Goal: Transaction & Acquisition: Subscribe to service/newsletter

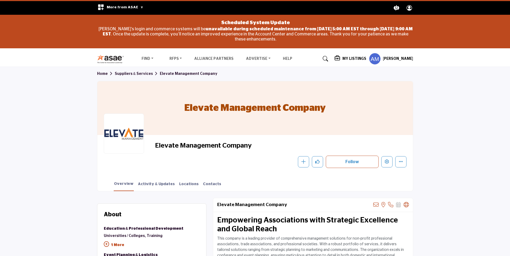
click at [396, 57] on h5 "[PERSON_NAME]" at bounding box center [398, 58] width 30 height 5
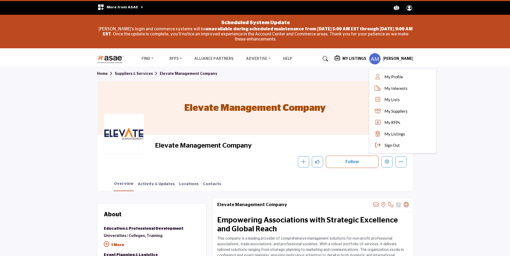
click at [353, 57] on h5 "My Listings" at bounding box center [354, 58] width 24 height 5
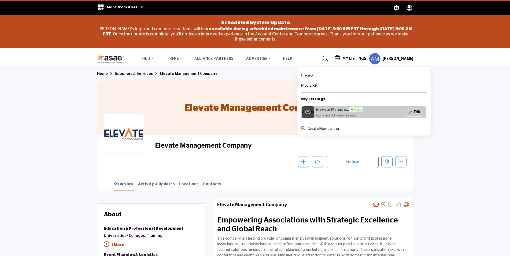
click at [337, 108] on h6 "Elevate Manage... Active" at bounding box center [339, 109] width 47 height 6
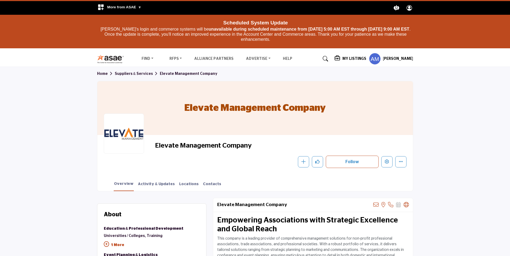
click at [348, 60] on h5 "My Listings" at bounding box center [354, 58] width 24 height 5
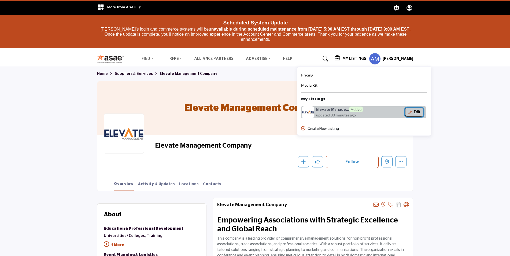
click at [418, 111] on button "Edit" at bounding box center [414, 112] width 18 height 9
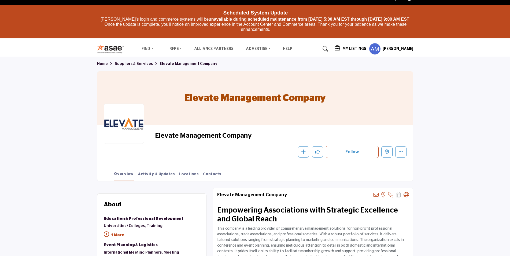
scroll to position [54, 0]
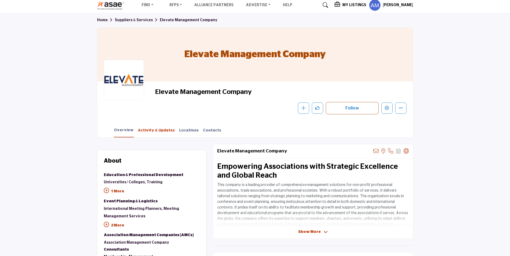
click at [145, 129] on link "Activity & Updates" at bounding box center [157, 132] width 38 height 9
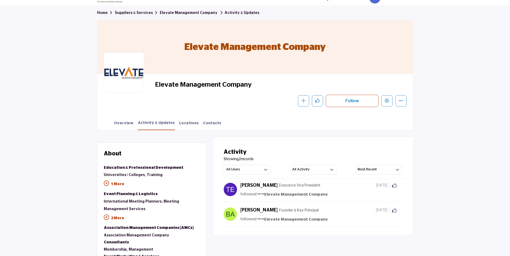
scroll to position [67, 0]
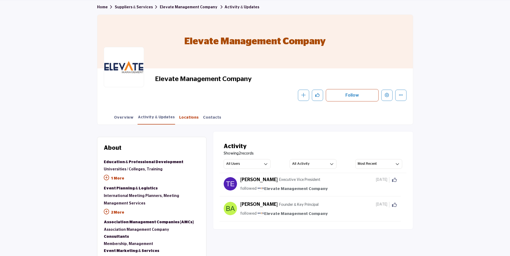
click at [179, 116] on link "Locations" at bounding box center [189, 119] width 20 height 9
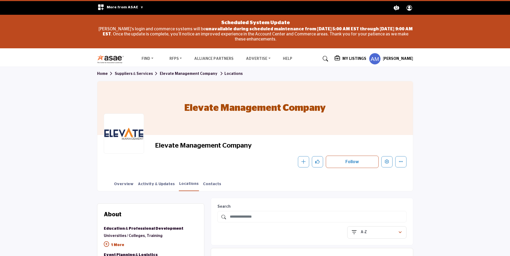
click at [353, 57] on h5 "My Listings" at bounding box center [354, 58] width 24 height 5
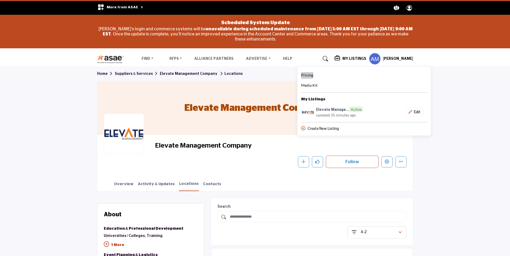
click at [310, 74] on span "Pricing" at bounding box center [307, 75] width 12 height 5
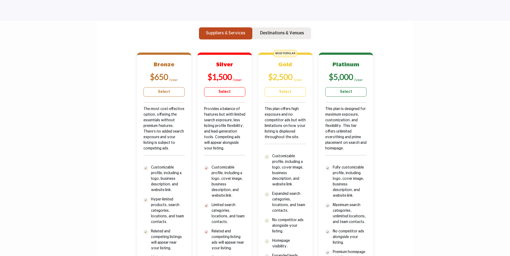
scroll to position [188, 0]
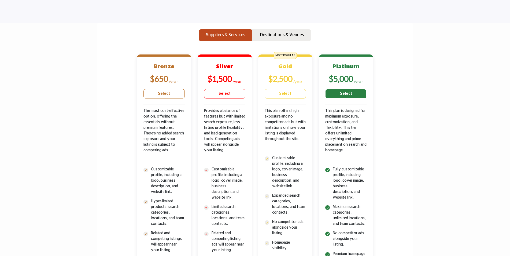
click at [347, 93] on link "Select" at bounding box center [345, 93] width 41 height 9
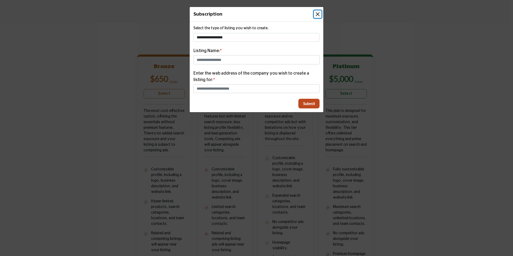
click at [317, 13] on button "Close" at bounding box center [318, 14] width 8 height 8
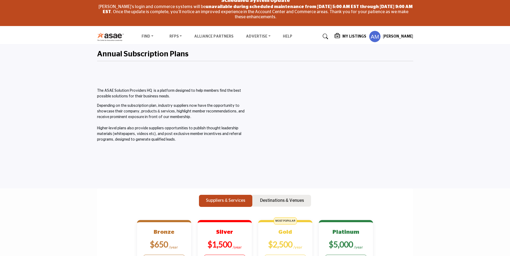
scroll to position [0, 0]
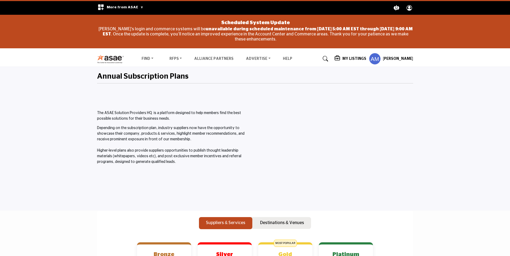
click at [404, 60] on h5 "[PERSON_NAME]" at bounding box center [398, 58] width 30 height 5
click at [349, 58] on h5 "My Listings" at bounding box center [354, 58] width 24 height 5
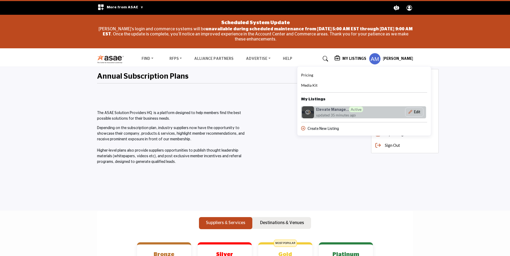
click at [351, 112] on span "updated 35 minutes ago" at bounding box center [336, 115] width 40 height 6
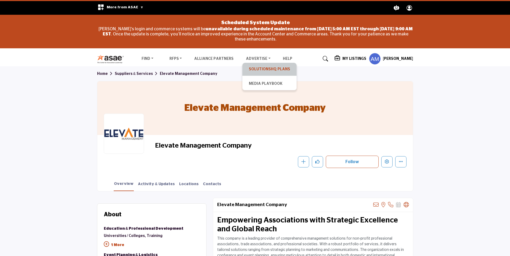
click at [260, 68] on link "SolutionsHQ Plans" at bounding box center [269, 69] width 49 height 8
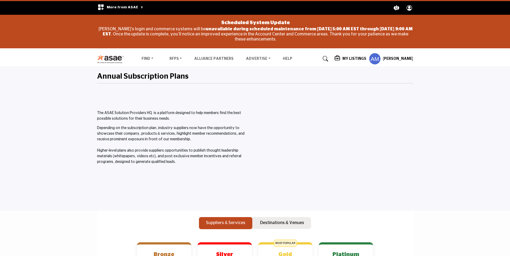
click at [357, 58] on h5 "My Listings" at bounding box center [354, 58] width 24 height 5
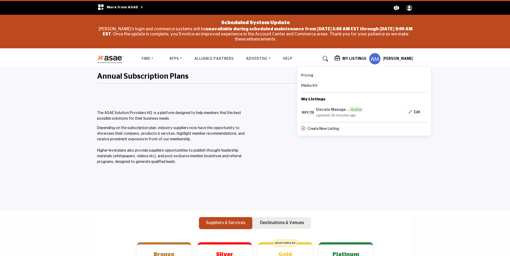
click at [310, 74] on span "Pricing" at bounding box center [307, 75] width 12 height 5
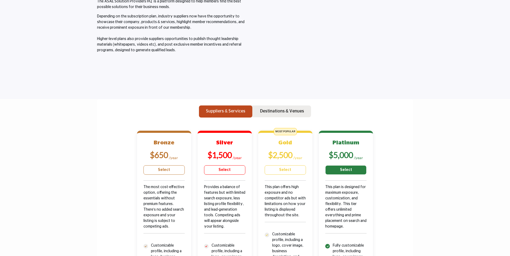
scroll to position [116, 0]
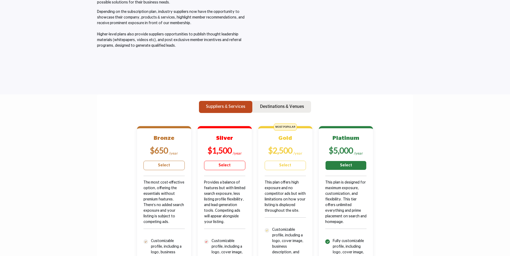
click at [349, 163] on link "Select" at bounding box center [345, 165] width 41 height 9
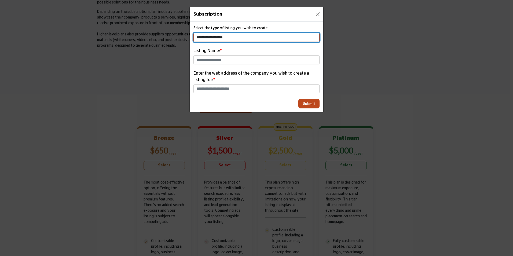
click at [254, 35] on select "**********" at bounding box center [256, 37] width 126 height 9
select select "**********"
click at [193, 33] on select "**********" at bounding box center [256, 37] width 126 height 9
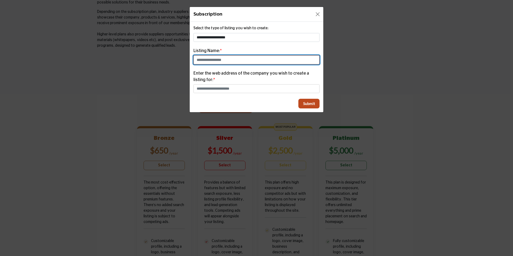
click at [253, 60] on input "text" at bounding box center [256, 59] width 126 height 9
type input "**********"
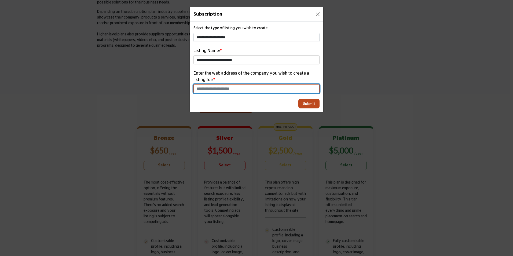
click at [238, 88] on input "text" at bounding box center [256, 88] width 126 height 9
paste input "**********"
type input "**********"
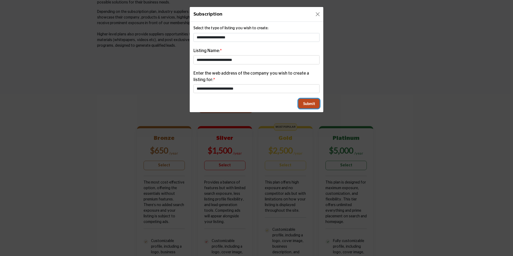
click at [314, 104] on span "Submit" at bounding box center [309, 103] width 12 height 5
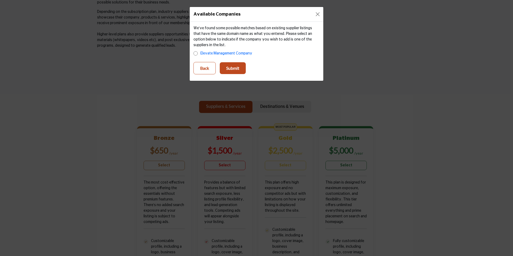
click at [237, 67] on p "Submit" at bounding box center [232, 68] width 13 height 6
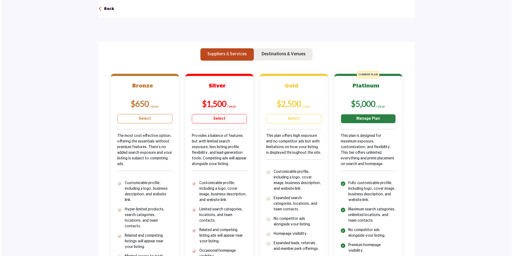
scroll to position [85, 0]
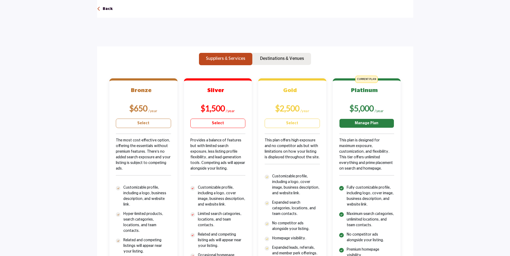
click at [358, 124] on link "Manage Plan" at bounding box center [366, 123] width 55 height 9
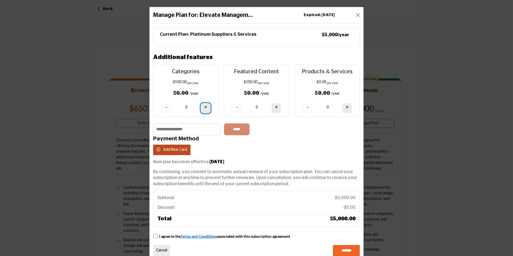
click at [202, 106] on button "+" at bounding box center [206, 108] width 10 height 10
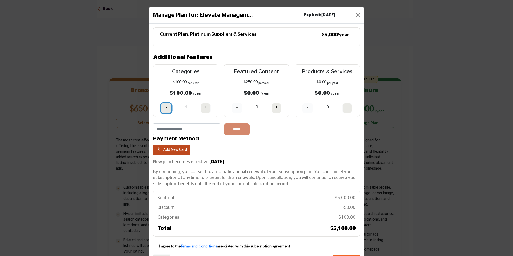
click at [162, 106] on button "-" at bounding box center [166, 108] width 10 height 10
click at [276, 108] on h4 "+" at bounding box center [276, 107] width 3 height 7
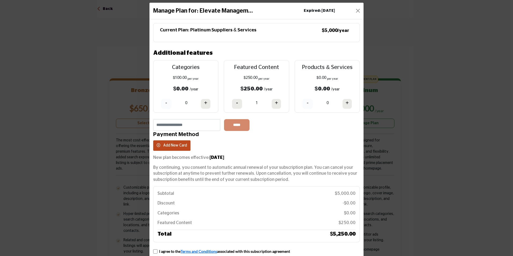
scroll to position [0, 0]
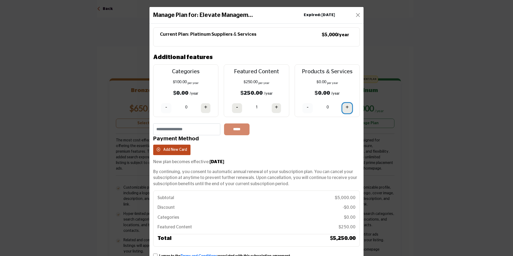
click at [345, 108] on h4 "+" at bounding box center [346, 107] width 3 height 7
click at [346, 108] on h4 "+" at bounding box center [346, 107] width 3 height 7
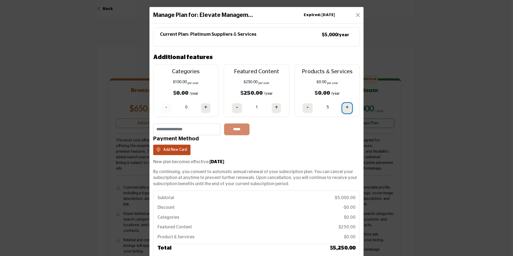
click at [346, 108] on h4 "+" at bounding box center [346, 107] width 3 height 7
click at [204, 108] on h4 "+" at bounding box center [205, 107] width 3 height 7
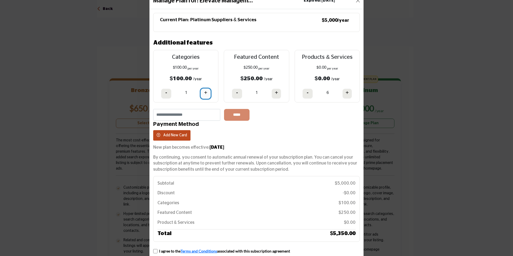
scroll to position [41, 0]
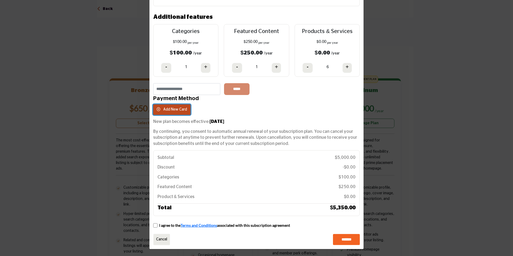
click at [169, 109] on span "Add New Card" at bounding box center [175, 110] width 24 height 4
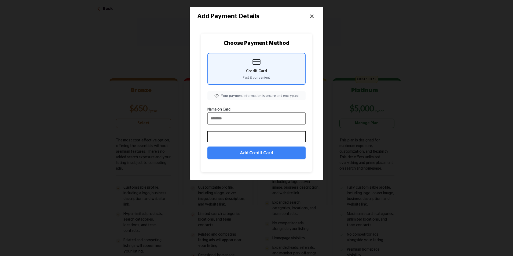
click at [243, 119] on input "Name on Card" at bounding box center [256, 118] width 98 height 12
type input "**********"
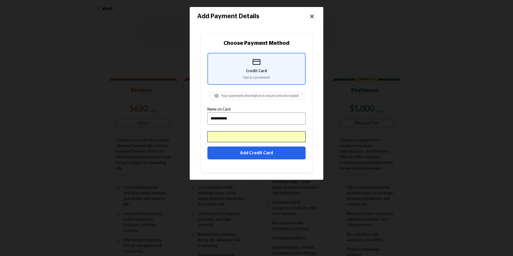
click at [253, 152] on button "Add Credit Card" at bounding box center [256, 152] width 98 height 13
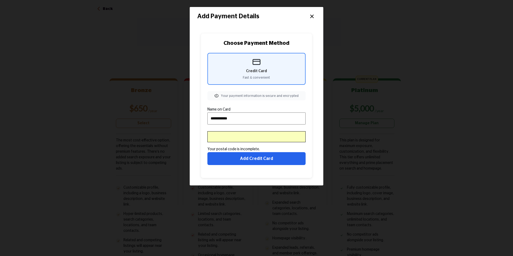
click at [252, 160] on button "Add Credit Card" at bounding box center [256, 158] width 98 height 13
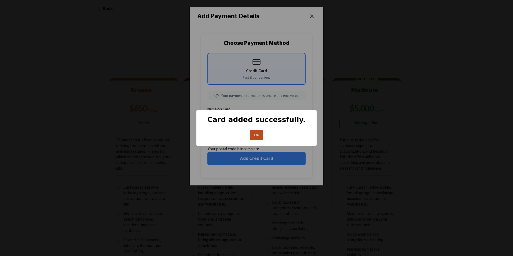
click at [257, 138] on button "OK" at bounding box center [257, 135] width 14 height 10
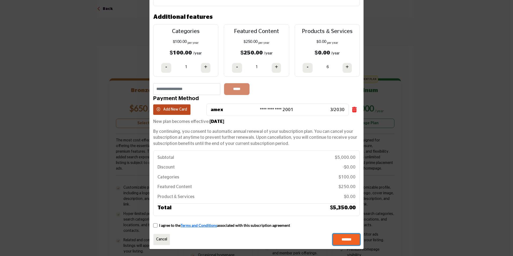
click at [349, 235] on input "*******" at bounding box center [346, 239] width 27 height 11
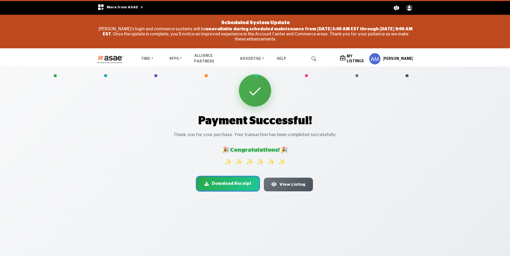
click at [228, 186] on span "Download Receipt" at bounding box center [231, 183] width 39 height 6
